Goal: Information Seeking & Learning: Learn about a topic

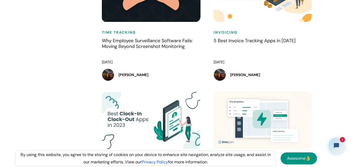
scroll to position [703, 0]
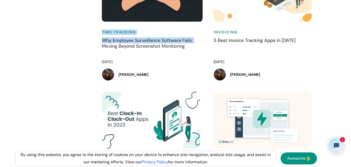
drag, startPoint x: 98, startPoint y: 34, endPoint x: 86, endPoint y: 48, distance: 17.7
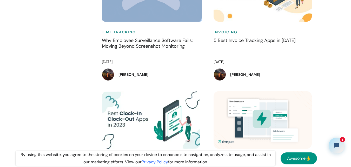
drag, startPoint x: 98, startPoint y: 35, endPoint x: 63, endPoint y: 50, distance: 38.2
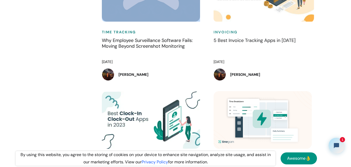
drag, startPoint x: 208, startPoint y: 36, endPoint x: 278, endPoint y: 88, distance: 86.4
click at [278, 88] on div "Invoicing 5 Best Invoice Tracking Apps in 2024 January 3, 2025 Sidra Ali Shah" at bounding box center [265, 27] width 112 height 127
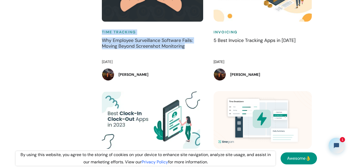
drag, startPoint x: 97, startPoint y: 36, endPoint x: 187, endPoint y: 50, distance: 91.4
click at [187, 50] on div "Time Tracking Why Employee Surveillance Software Fails: Moving Beyond Screensho…" at bounding box center [153, 27] width 112 height 127
click at [187, 50] on h4 "Why Employee Surveillance Software Fails: Moving Beyond Screenshot Monitoring" at bounding box center [152, 46] width 101 height 18
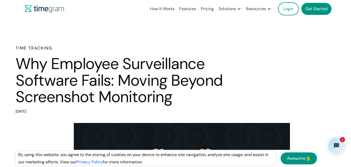
click at [163, 101] on h1 "Why Employee Surveillance Software Fails: Moving Beyond Screenshot Monitoring" at bounding box center [125, 80] width 218 height 50
